Goal: Information Seeking & Learning: Find contact information

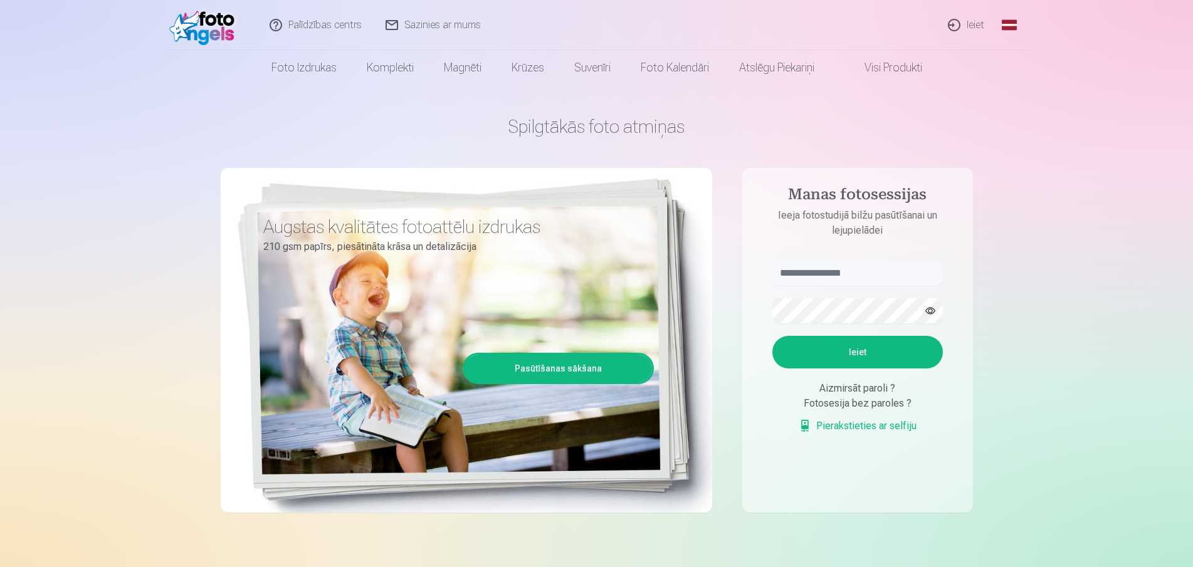
click at [407, 23] on link "Sazinies ar mums" at bounding box center [433, 25] width 119 height 50
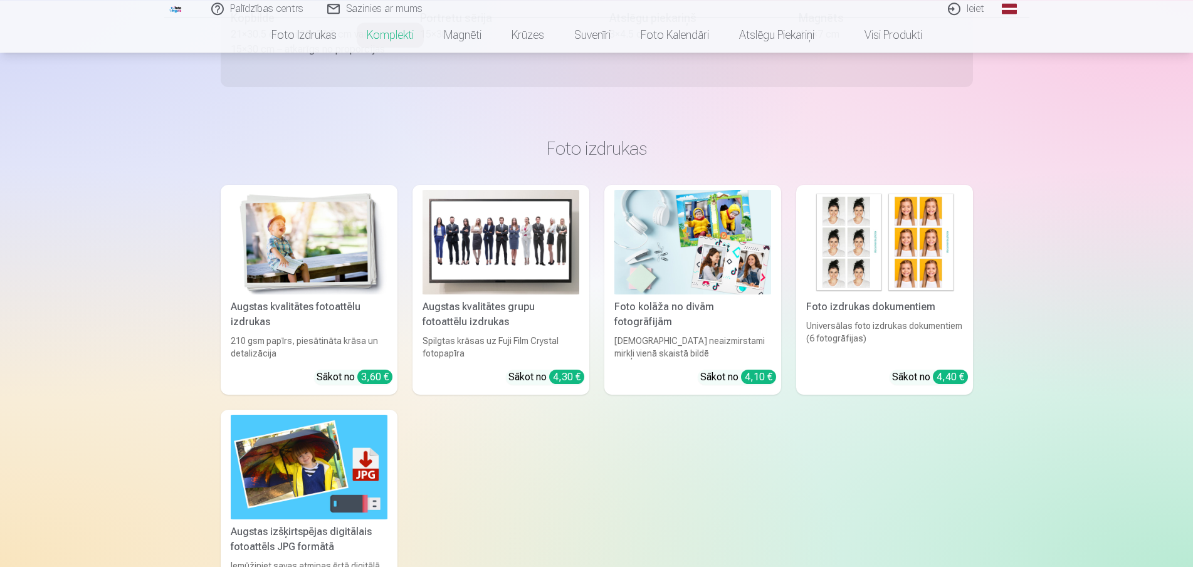
scroll to position [512, 0]
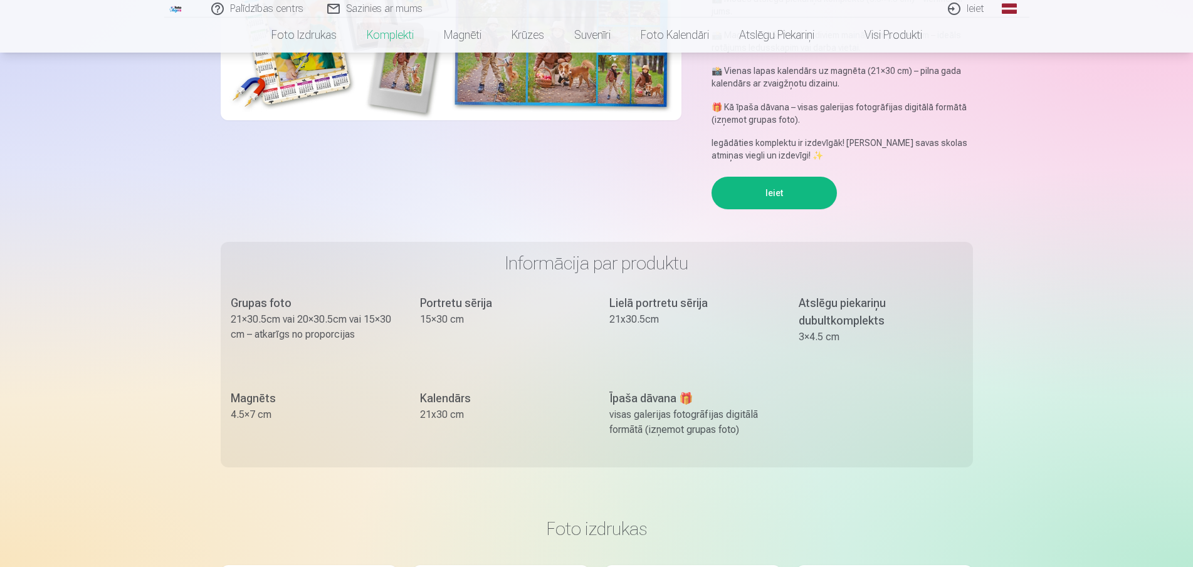
scroll to position [320, 0]
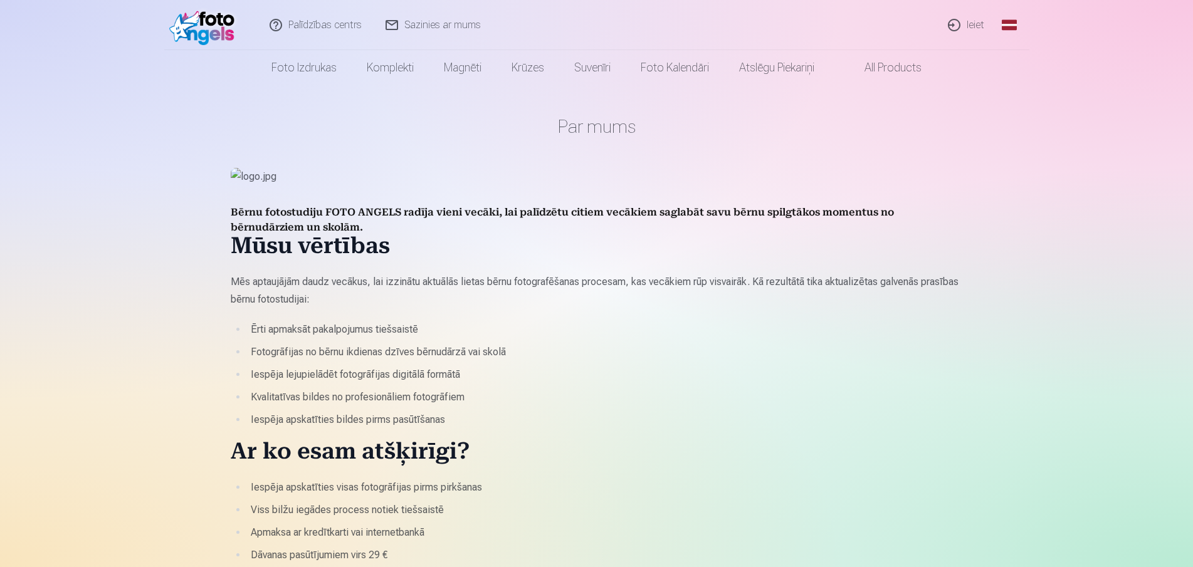
click at [977, 27] on link "Ieiet" at bounding box center [967, 25] width 60 height 50
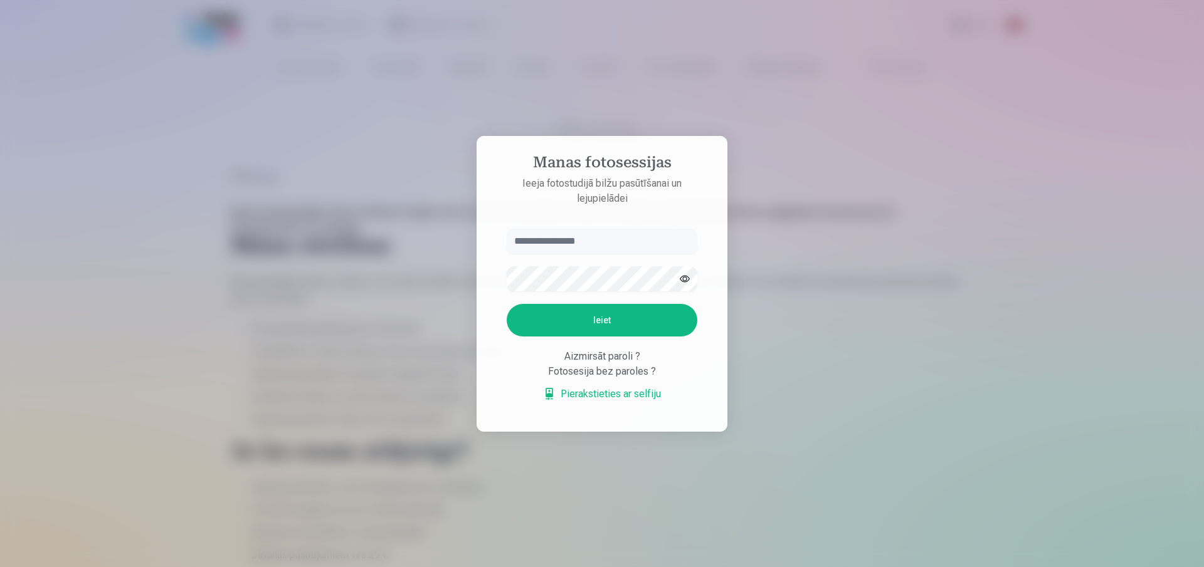
click at [630, 399] on link "Pierakstieties ar selfiju" at bounding box center [602, 394] width 118 height 15
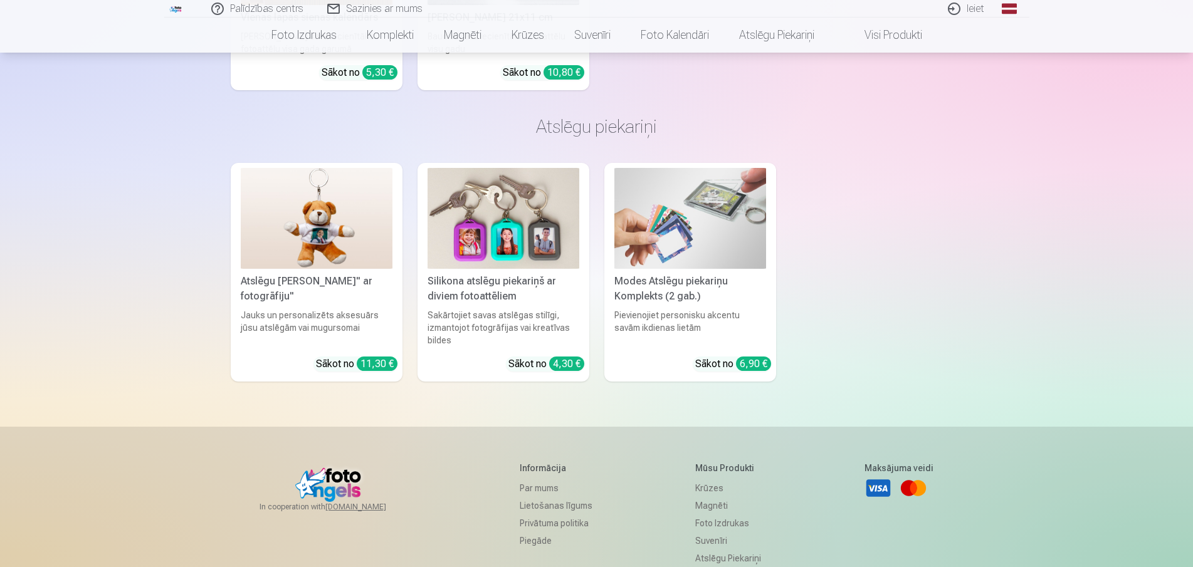
scroll to position [3658, 0]
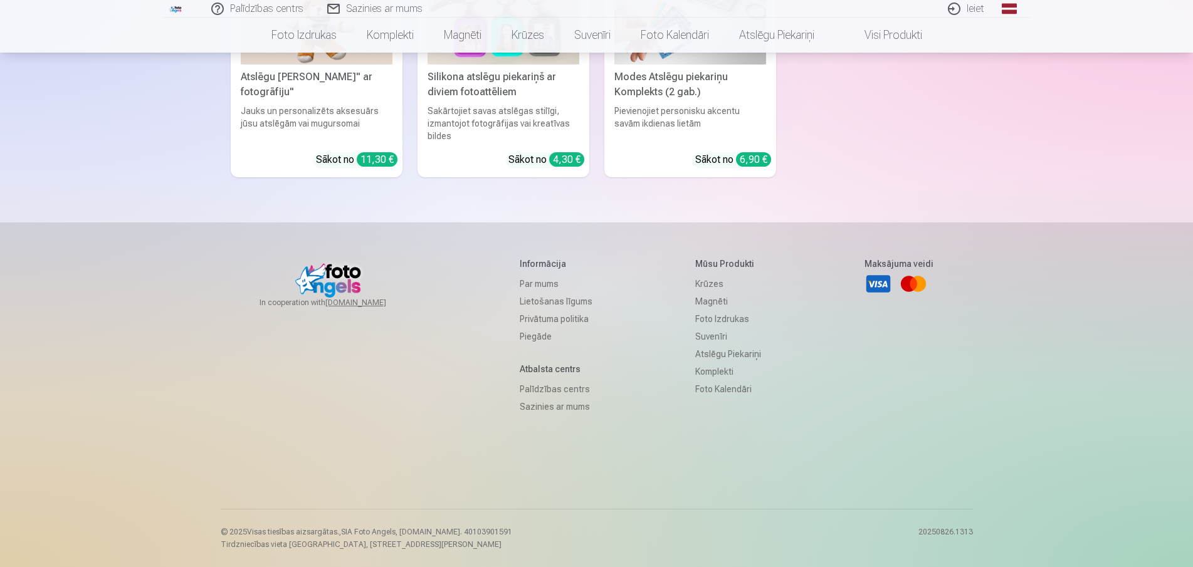
click at [542, 282] on link "Par mums" at bounding box center [556, 284] width 73 height 18
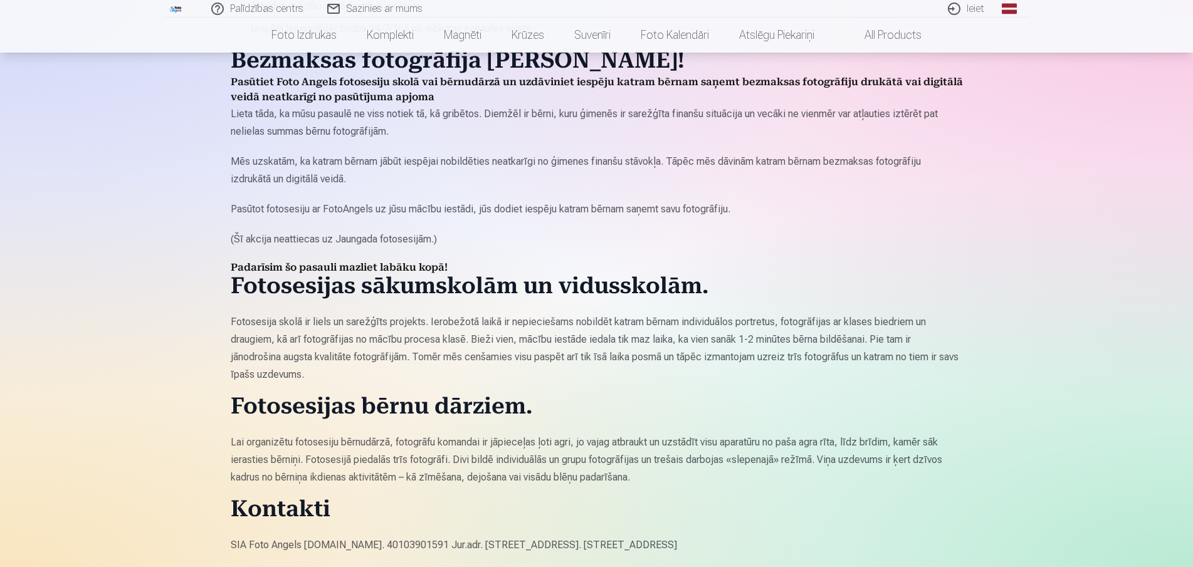
scroll to position [1126, 0]
